Goal: Transaction & Acquisition: Purchase product/service

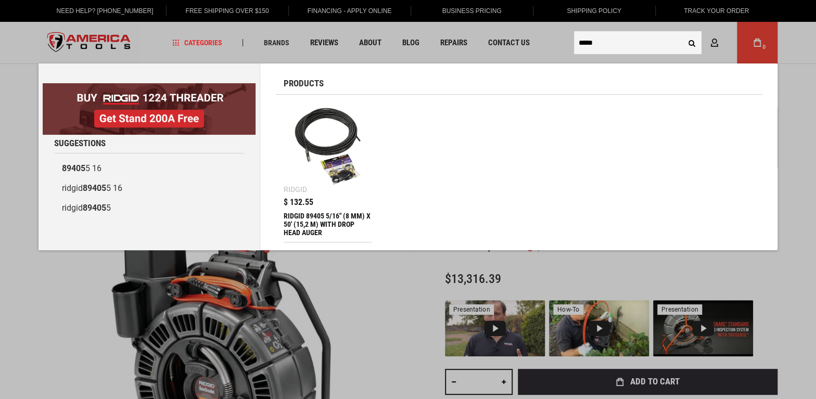
type input "*****"
click at [363, 144] on img at bounding box center [328, 147] width 78 height 78
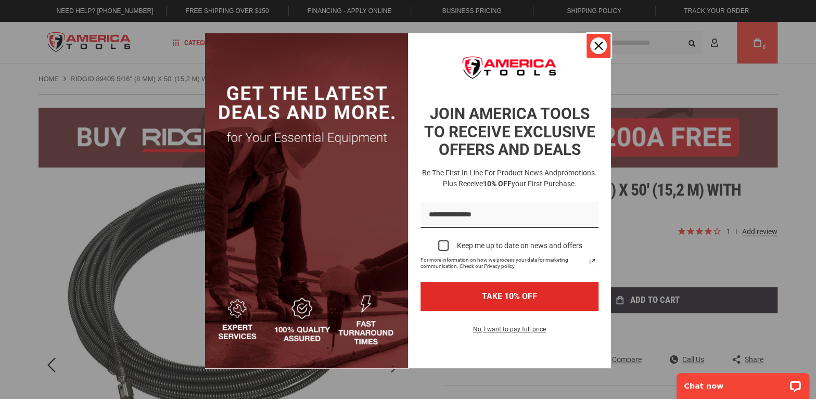
click at [591, 41] on div "Close" at bounding box center [598, 45] width 17 height 17
